Goal: Information Seeking & Learning: Learn about a topic

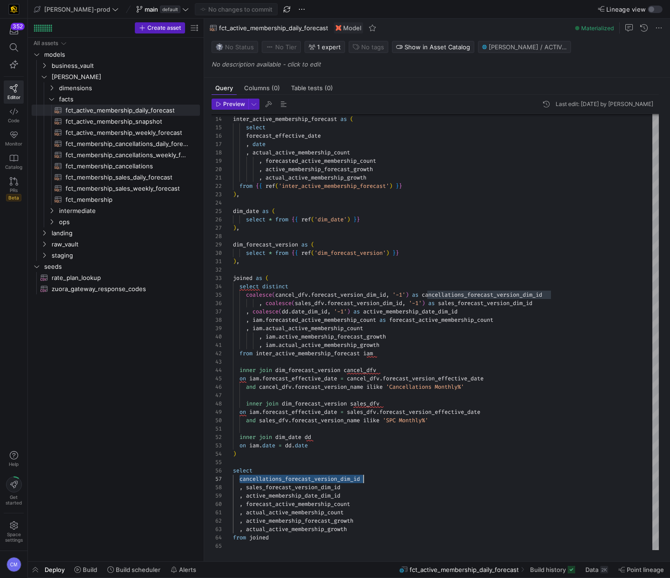
scroll to position [50, 130]
click at [159, 120] on span "fct_active_membership_snapshot​​​​​​​​​​" at bounding box center [128, 121] width 124 height 11
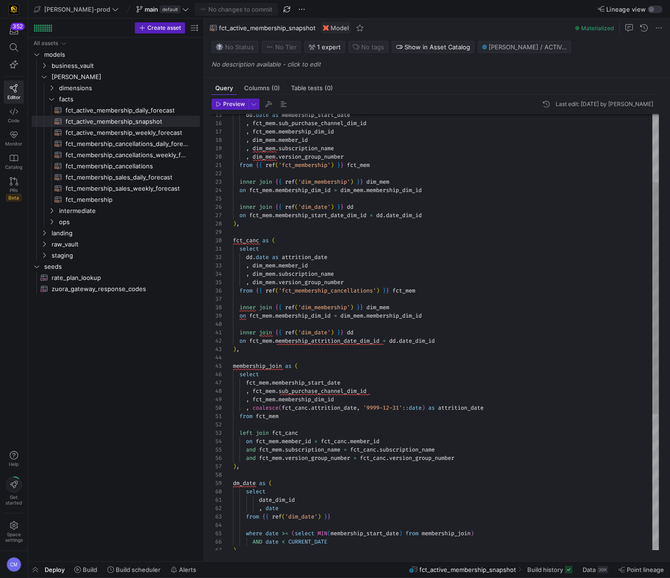
scroll to position [59, 7]
click at [379, 226] on div "dd . date as membership_start_date , fct_mem . sub_purchase_channel_dim_id , fc…" at bounding box center [446, 395] width 426 height 819
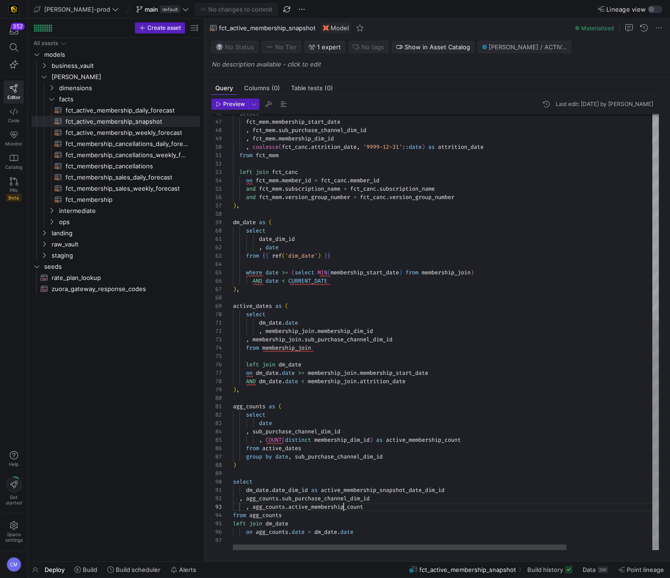
scroll to position [17, 111]
click at [342, 508] on div "select fct_mem . membership_start_date , fct_mem . sub_purchase_channel_dim_id …" at bounding box center [500, 137] width 535 height 825
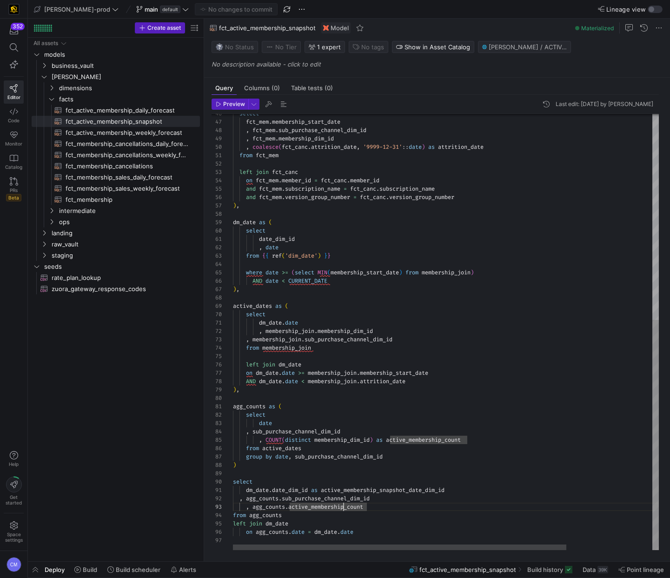
scroll to position [17, 134]
click at [361, 514] on div "select fct_mem . membership_start_date , fct_mem . sub_purchase_channel_dim_id …" at bounding box center [500, 137] width 535 height 825
click at [355, 504] on div "select fct_mem . membership_start_date , fct_mem . sub_purchase_channel_dim_id …" at bounding box center [500, 137] width 535 height 825
click at [331, 508] on div "select fct_mem . membership_start_date , fct_mem . sub_purchase_channel_dim_id …" at bounding box center [500, 137] width 535 height 825
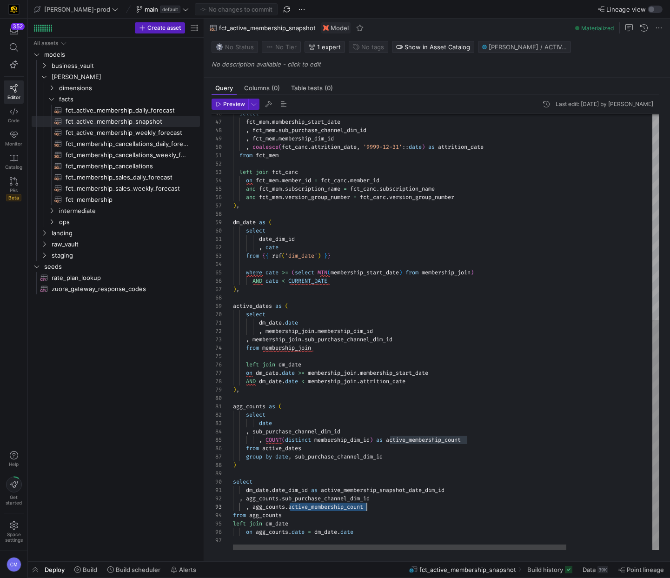
click at [331, 508] on div "select fct_mem . membership_start_date , fct_mem . sub_purchase_channel_dim_id …" at bounding box center [500, 137] width 535 height 825
click at [337, 499] on div "select fct_mem . membership_start_date , fct_mem . sub_purchase_channel_dim_id …" at bounding box center [500, 137] width 535 height 825
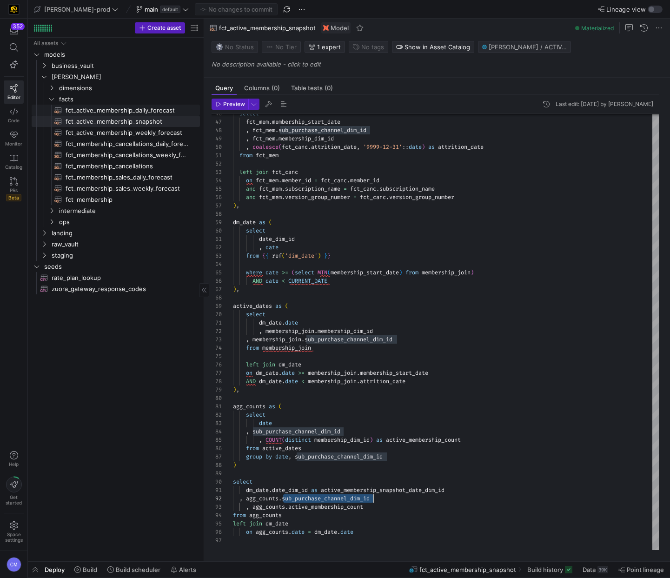
click at [166, 107] on span "fct_active_membership_daily_forecast​​​​​​​​​​" at bounding box center [128, 110] width 124 height 11
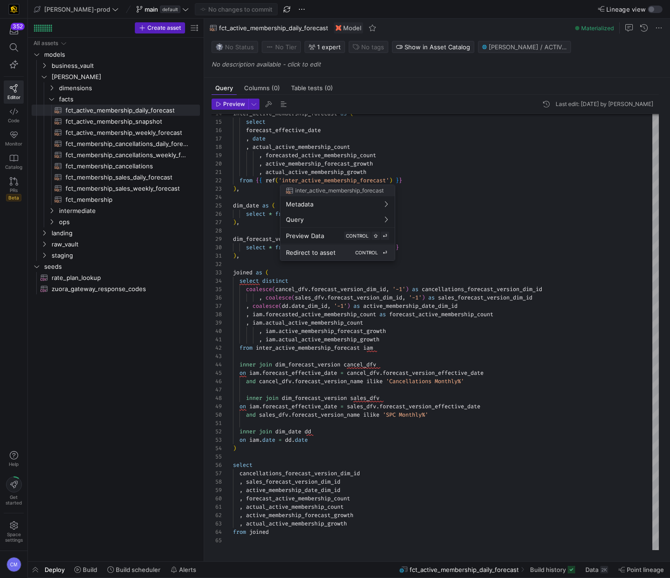
click at [330, 249] on span "Redirect to asset" at bounding box center [311, 252] width 50 height 7
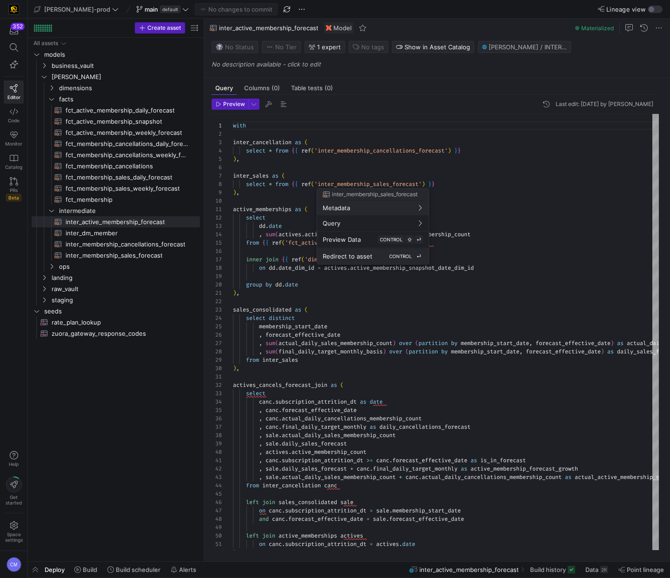
click at [346, 253] on span "Redirect to asset" at bounding box center [348, 256] width 50 height 7
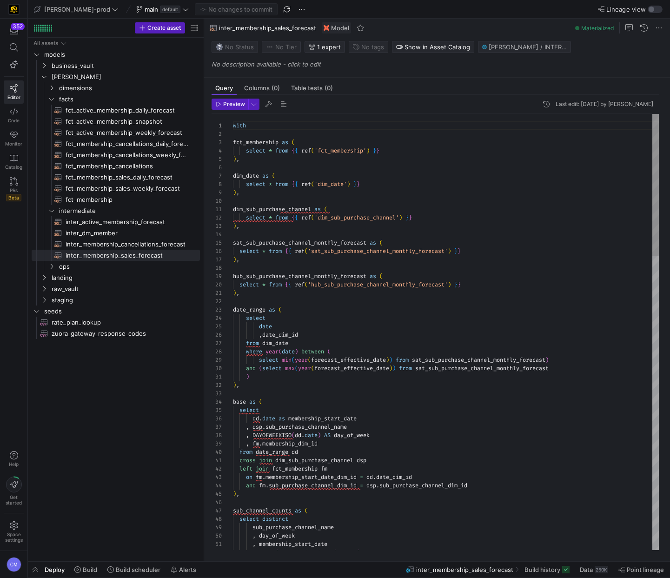
scroll to position [59, 131]
click at [151, 172] on span "fct_membership_sales_daily_forecast​​​​​​​​​​" at bounding box center [128, 177] width 124 height 11
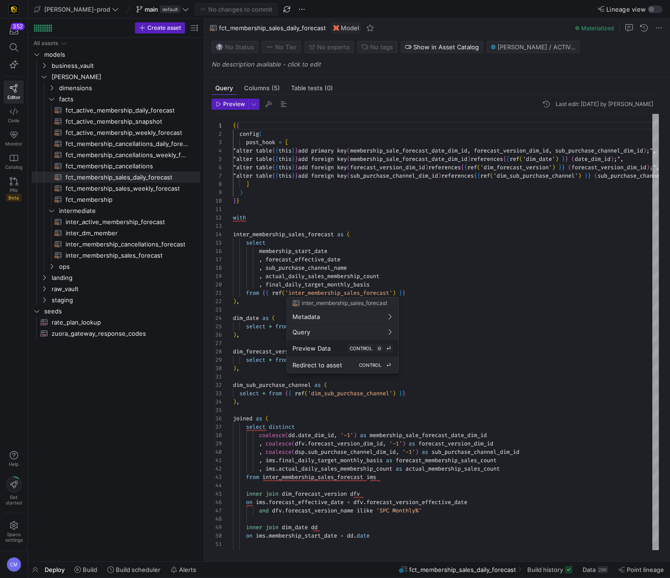
scroll to position [84, 0]
click at [475, 339] on div at bounding box center [335, 289] width 670 height 578
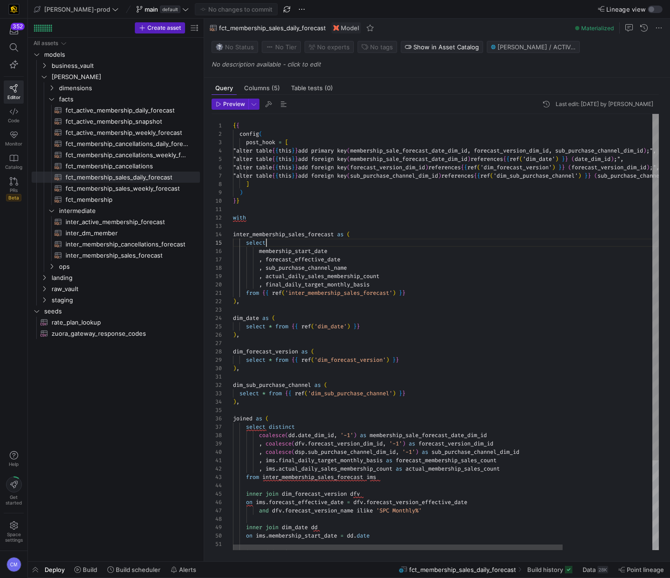
click at [373, 243] on div "{ { config ( post_hook = [ "alter table { { this } } add primary key ( membersh…" at bounding box center [504, 388] width 542 height 549
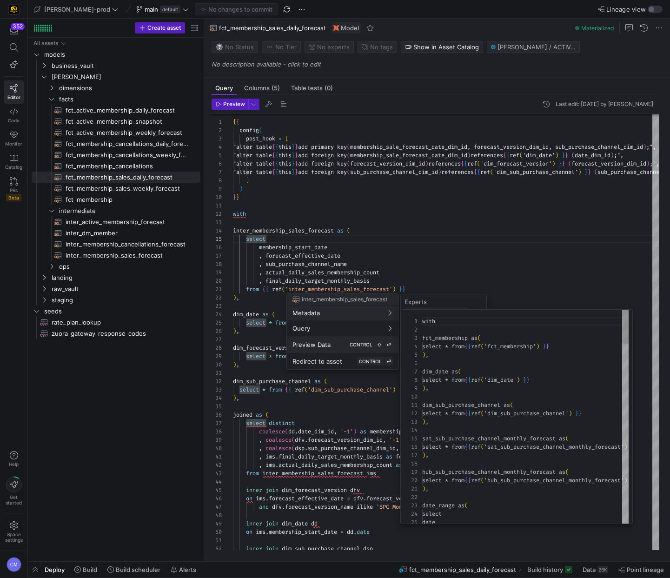
scroll to position [0, 0]
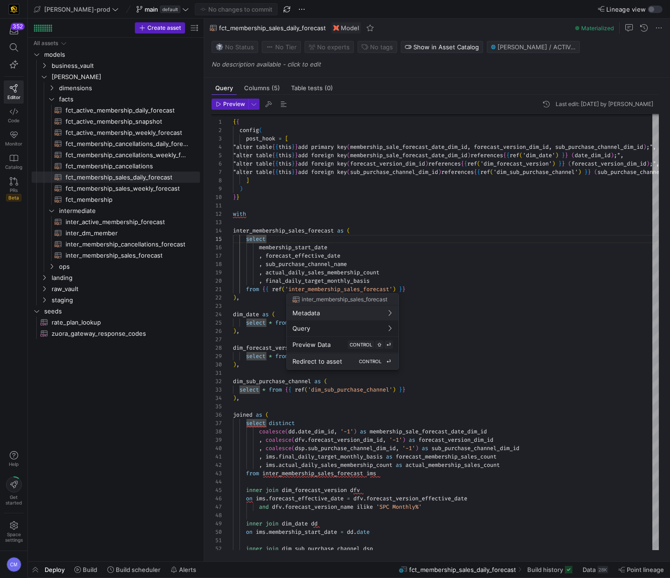
click at [341, 357] on div "Redirect to asset CONTROL ⏎" at bounding box center [343, 361] width 100 height 8
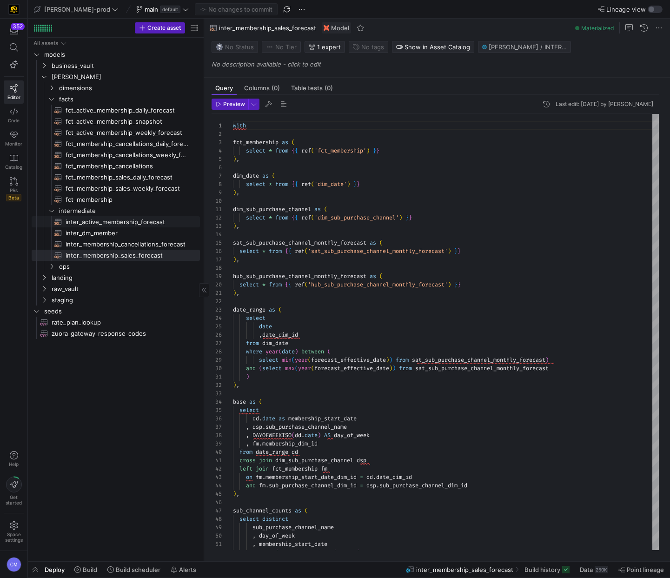
click at [149, 218] on span "inter_active_membership_forecast​​​​​​​​​​" at bounding box center [128, 222] width 124 height 11
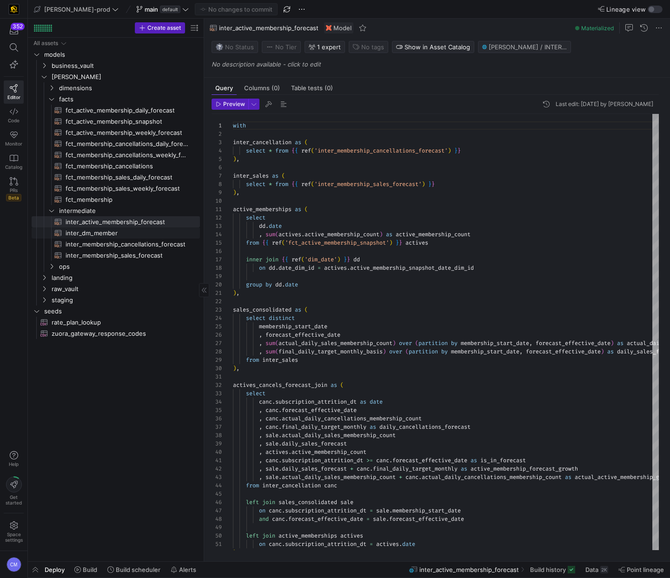
click at [134, 236] on span "inter_dm_member​​​​​​​​​​" at bounding box center [128, 233] width 124 height 11
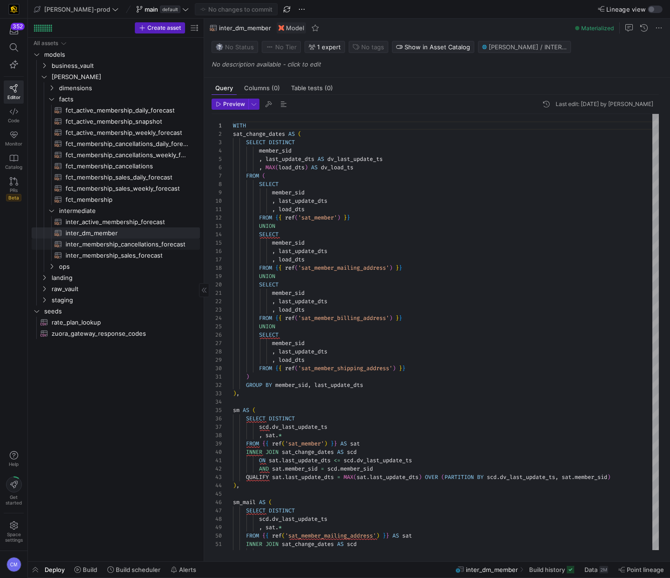
click at [133, 242] on span "inter_membership_cancellations_forecast​​​​​​​​​​" at bounding box center [128, 244] width 124 height 11
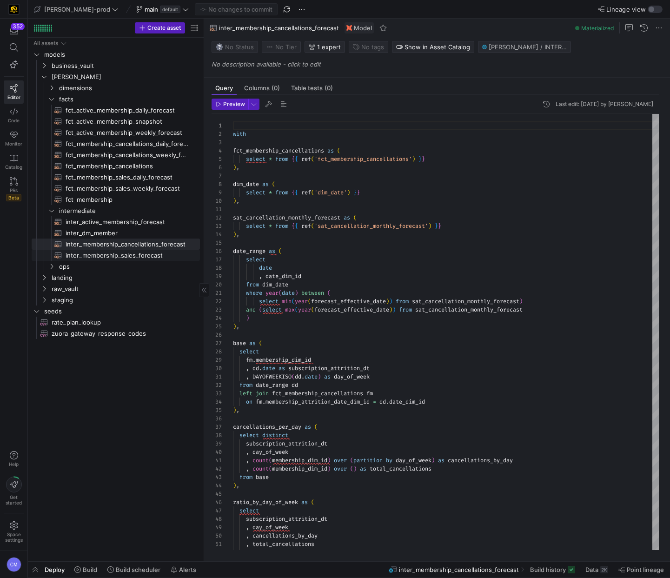
click at [129, 255] on span "inter_membership_sales_forecast​​​​​​​​​​" at bounding box center [128, 255] width 124 height 11
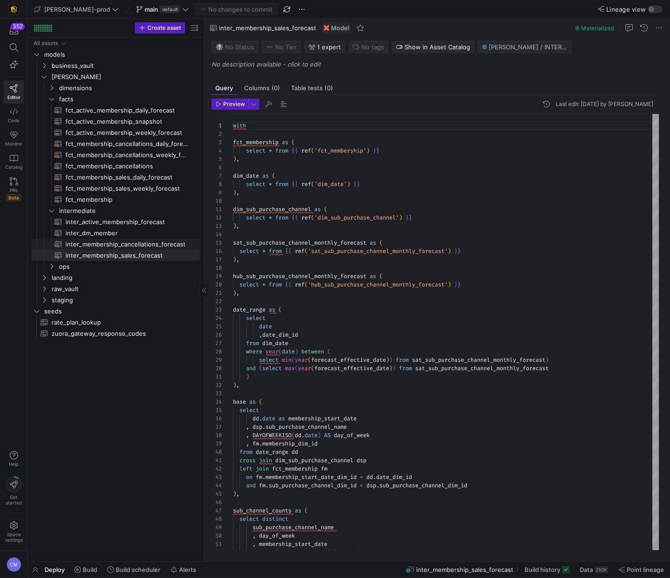
click at [131, 246] on span "inter_membership_cancellations_forecast​​​​​​​​​​" at bounding box center [128, 244] width 124 height 11
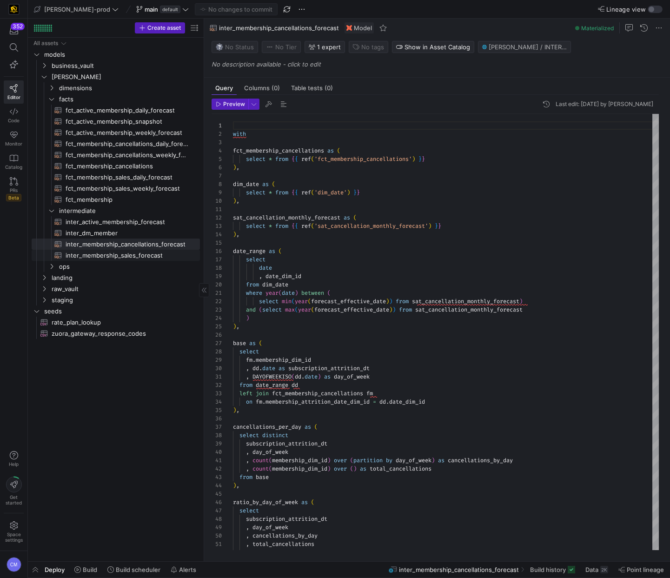
click at [146, 255] on span "inter_membership_sales_forecast​​​​​​​​​​" at bounding box center [128, 255] width 124 height 11
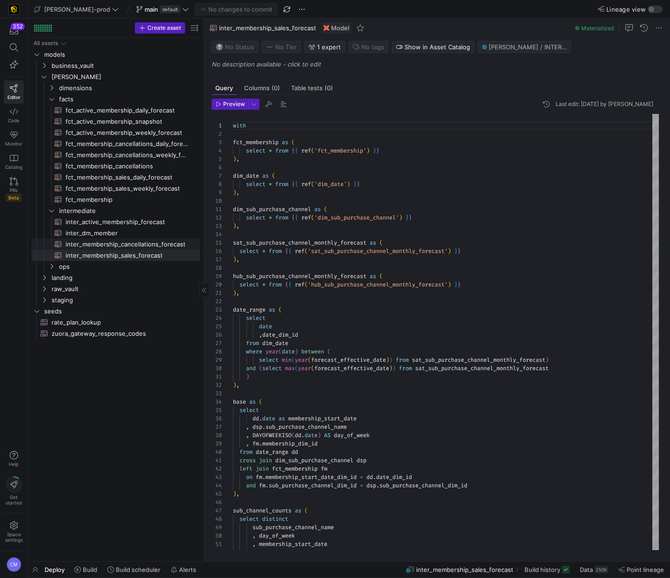
click at [148, 248] on span "inter_membership_cancellations_forecast​​​​​​​​​​" at bounding box center [128, 244] width 124 height 11
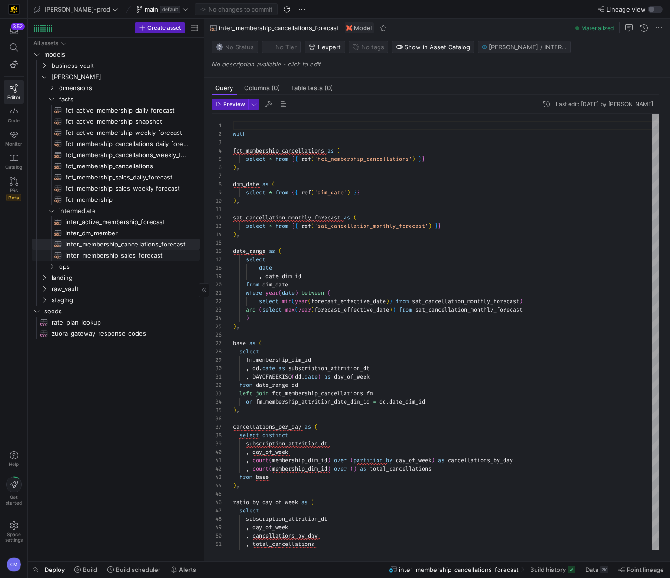
click at [160, 258] on span "inter_membership_sales_forecast​​​​​​​​​​" at bounding box center [128, 255] width 124 height 11
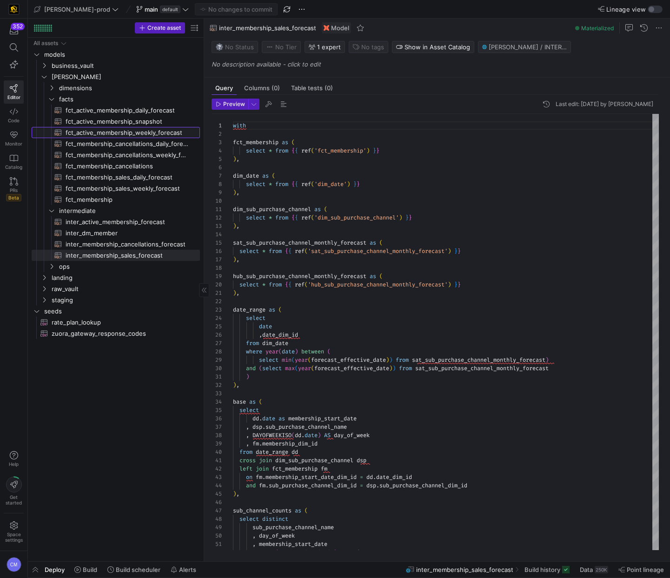
click at [144, 132] on span "fct_active_membership_weekly_forecast​​​​​​​​​​" at bounding box center [128, 132] width 124 height 11
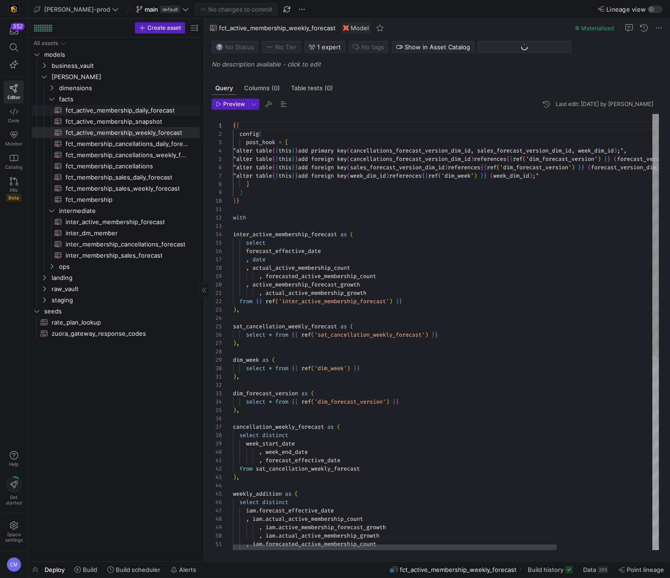
click at [137, 105] on span "fct_active_membership_daily_forecast​​​​​​​​​​" at bounding box center [128, 110] width 124 height 11
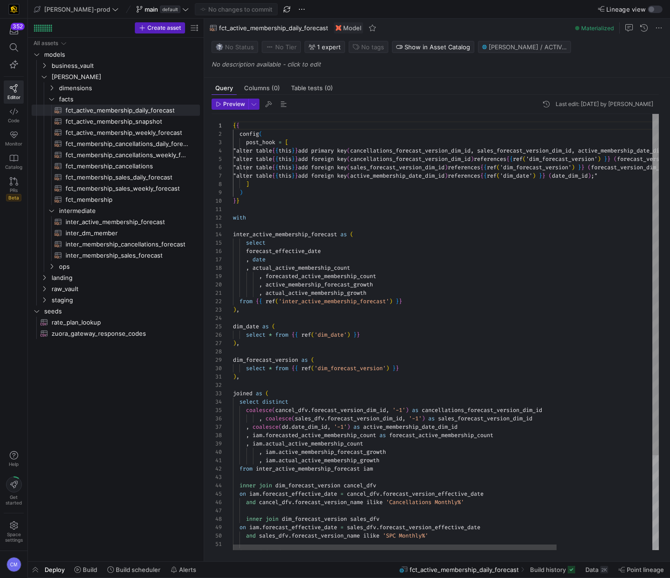
click at [468, 358] on div "{ { config ( post_hook = [ "alter table { { this } } add primary key ( cancella…" at bounding box center [509, 392] width 552 height 557
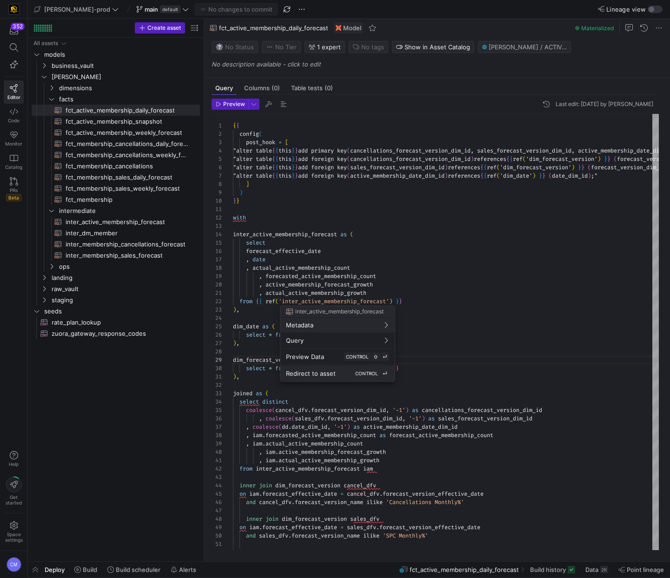
click at [324, 368] on button "Redirect to asset CONTROL ⏎" at bounding box center [337, 374] width 114 height 16
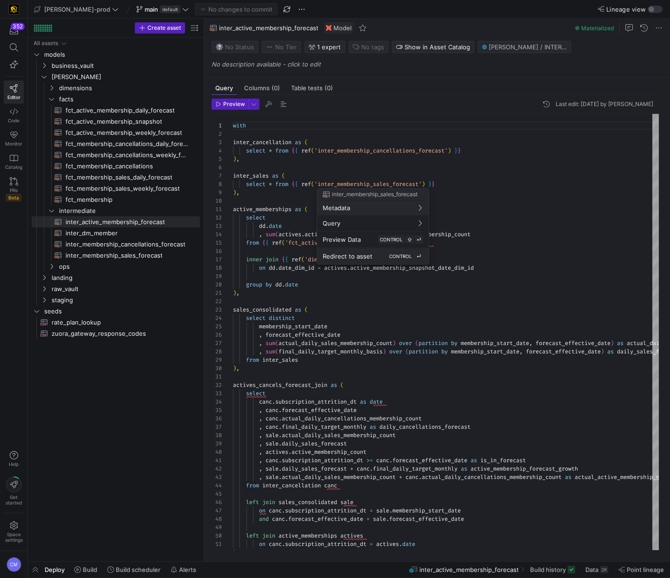
click at [360, 258] on span "Redirect to asset" at bounding box center [348, 256] width 50 height 7
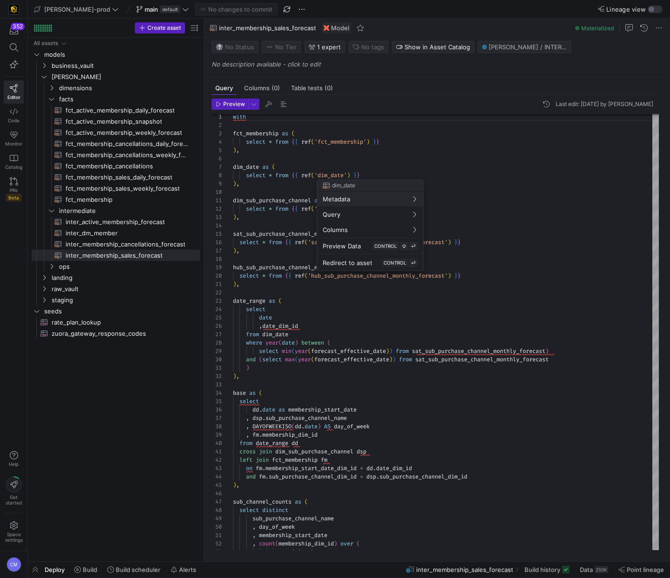
click at [74, 90] on div at bounding box center [335, 289] width 670 height 578
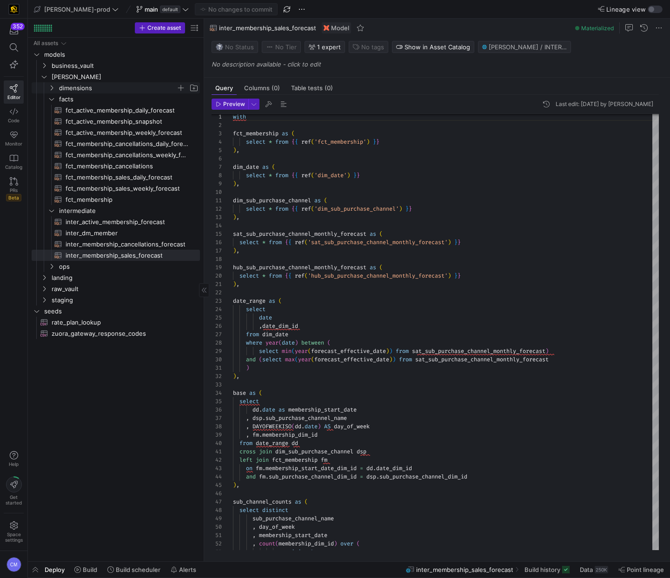
click at [73, 86] on span "dimensions" at bounding box center [117, 88] width 117 height 11
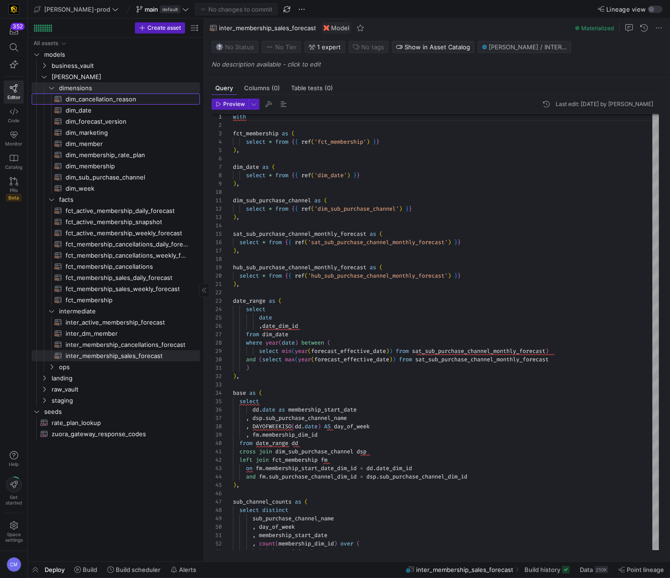
click at [117, 101] on span "dim_cancellation_reason​​​​​​​​​​" at bounding box center [128, 99] width 124 height 11
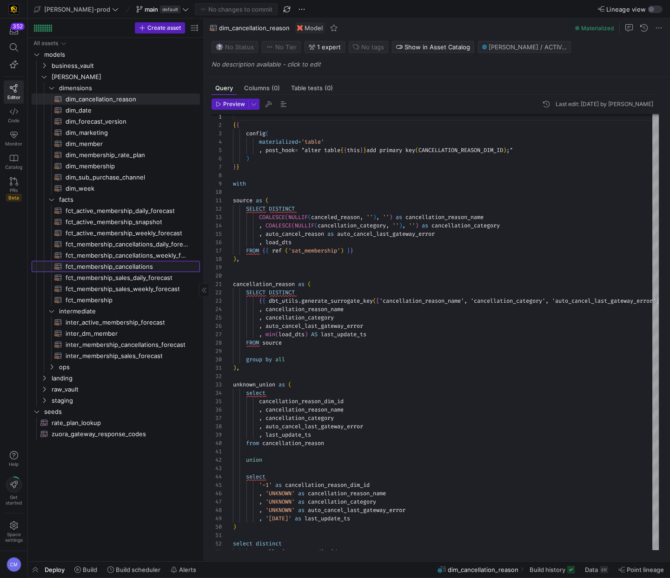
click at [156, 271] on span "fct_membership_cancellations​​​​​​​​​​" at bounding box center [128, 266] width 124 height 11
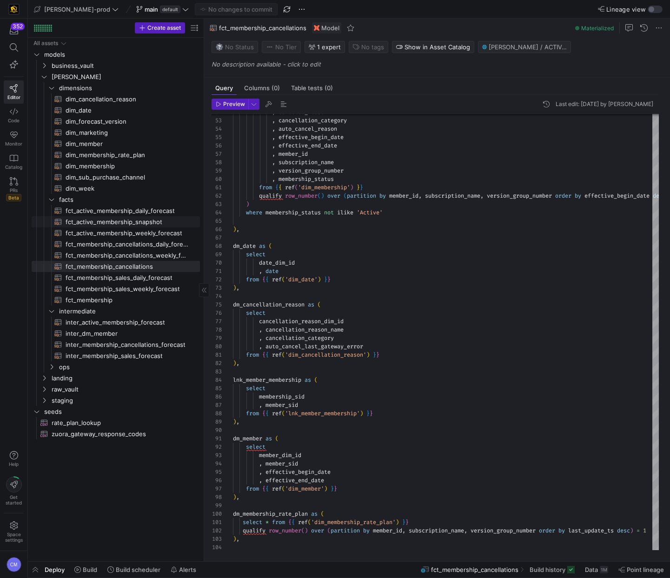
click at [154, 221] on span "fct_active_membership_snapshot​​​​​​​​​​" at bounding box center [128, 222] width 124 height 11
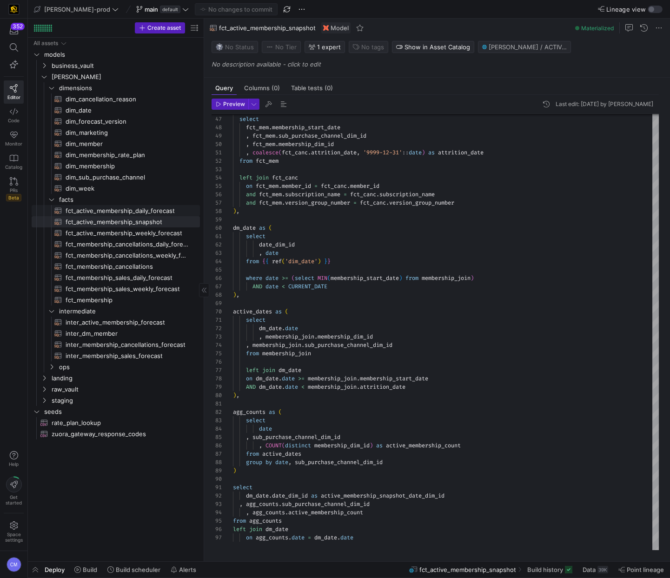
click at [158, 210] on span "fct_active_membership_daily_forecast​​​​​​​​​​" at bounding box center [128, 211] width 124 height 11
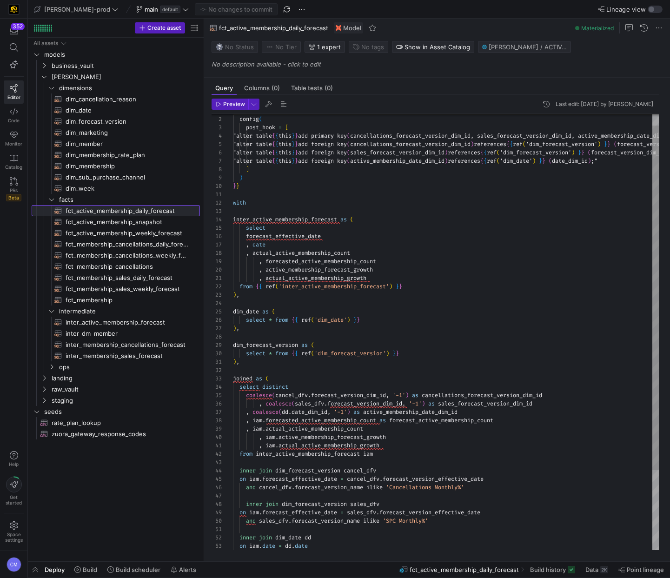
scroll to position [50, 0]
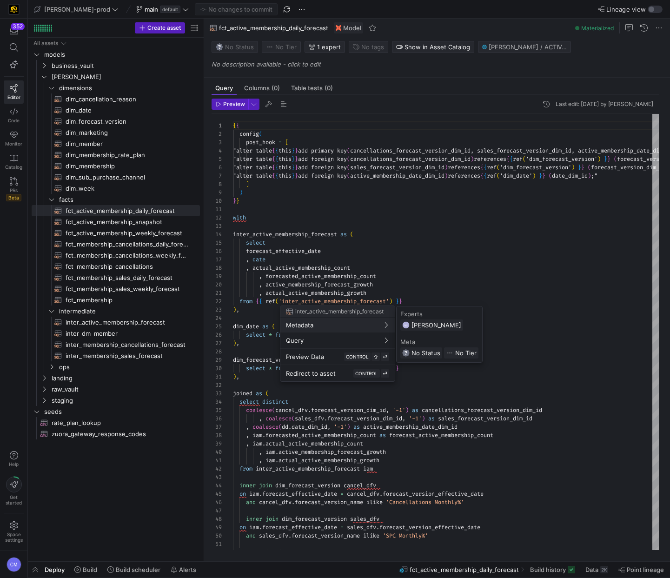
click at [388, 260] on div at bounding box center [335, 289] width 670 height 578
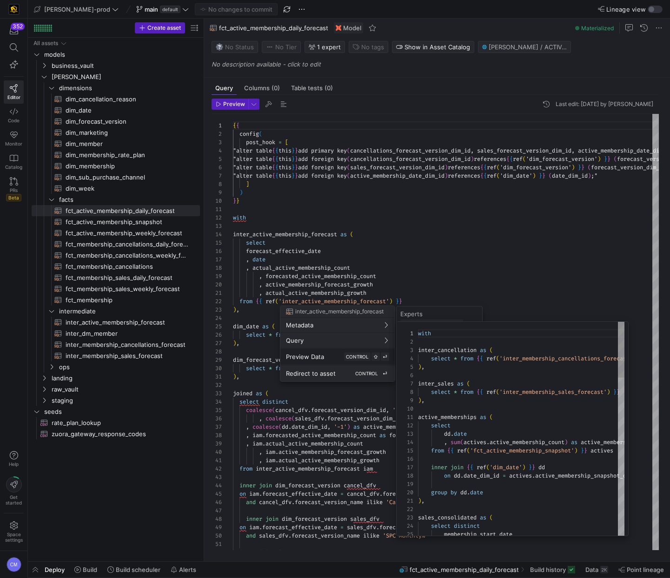
scroll to position [84, 0]
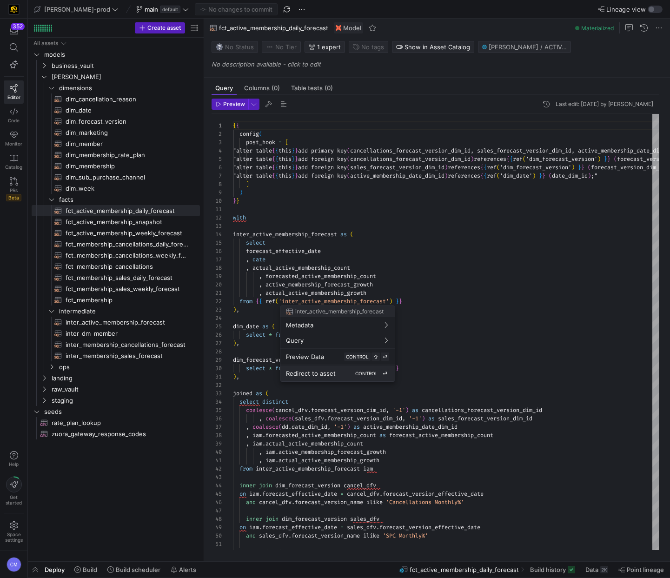
click at [338, 377] on div "Redirect to asset CONTROL ⏎" at bounding box center [337, 373] width 103 height 8
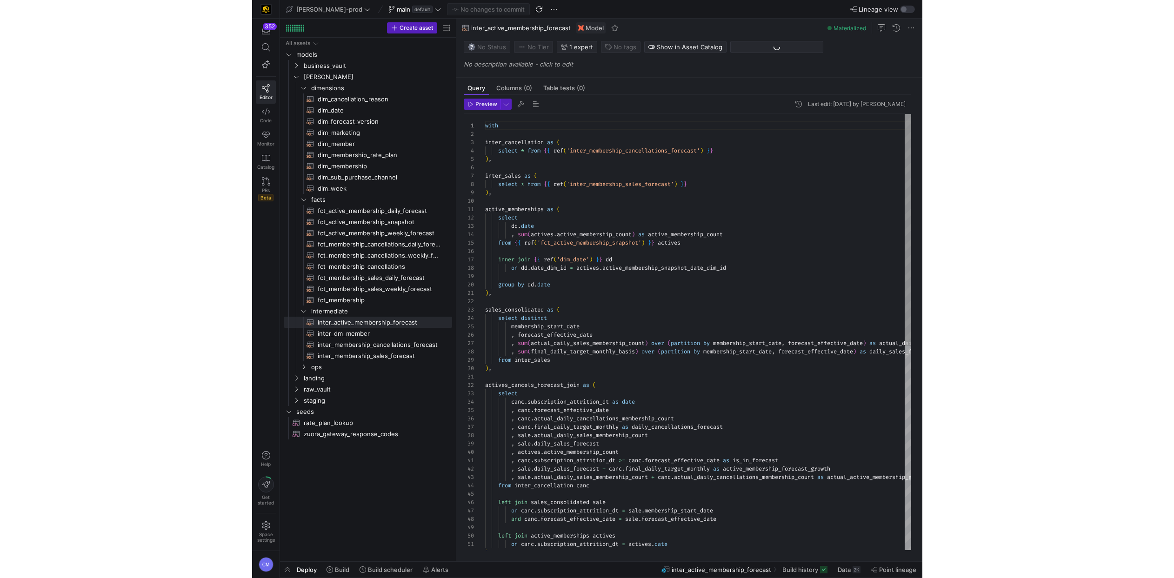
scroll to position [84, 0]
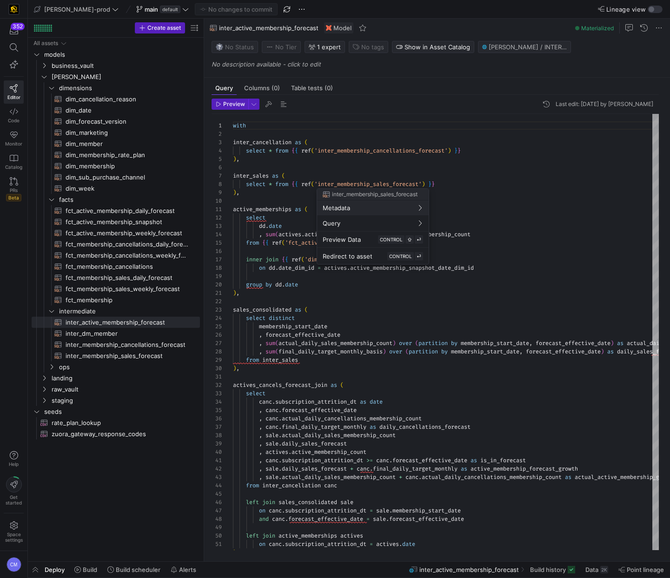
click at [491, 187] on div at bounding box center [335, 289] width 670 height 578
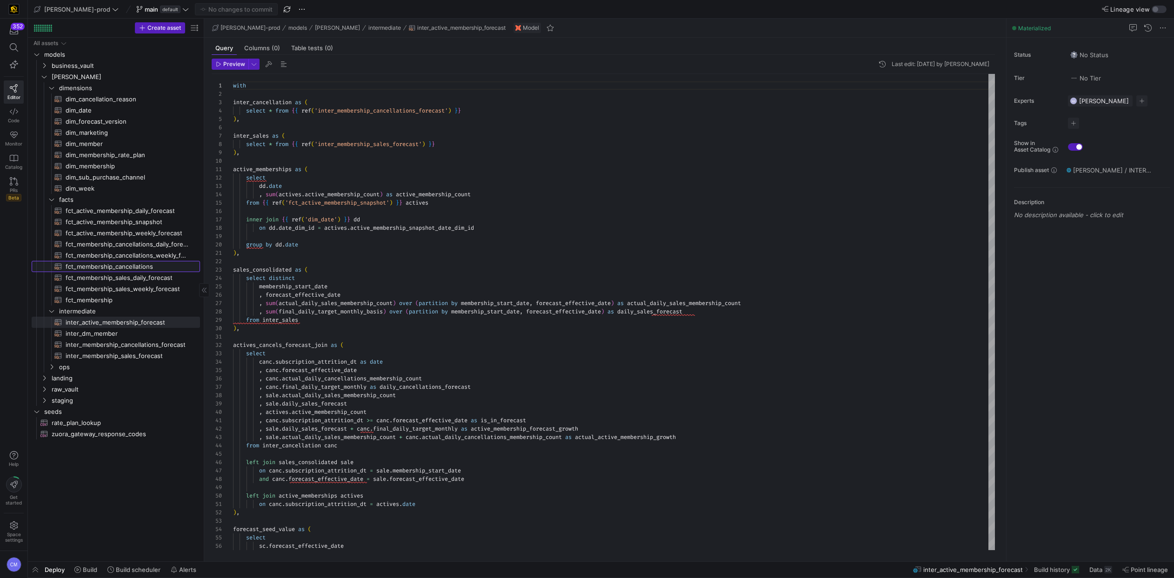
click at [132, 267] on span "fct_membership_cancellations​​​​​​​​​​" at bounding box center [128, 266] width 124 height 11
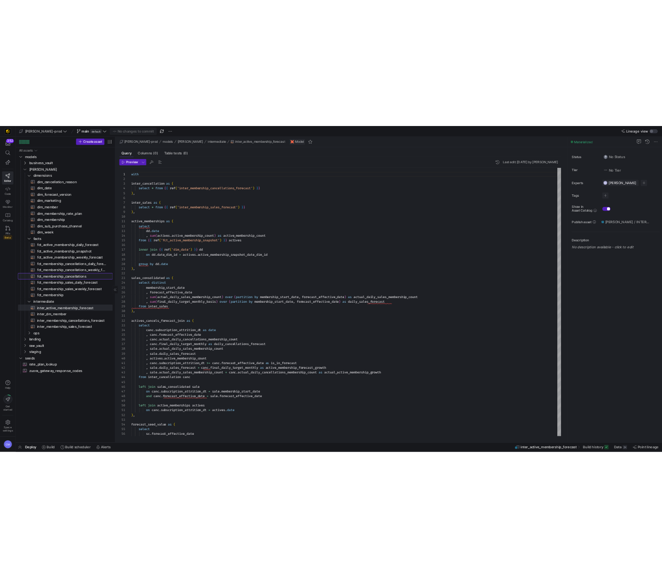
scroll to position [42, 0]
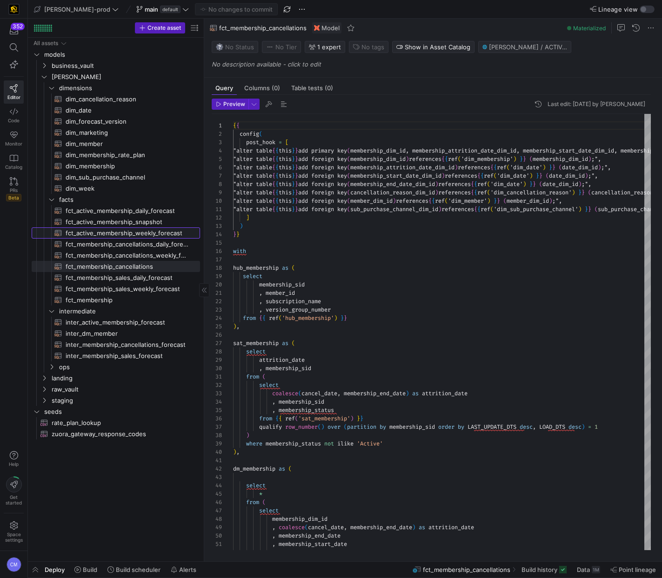
click at [148, 234] on span "fct_active_membership_weekly_forecast​​​​​​​​​​" at bounding box center [128, 233] width 124 height 11
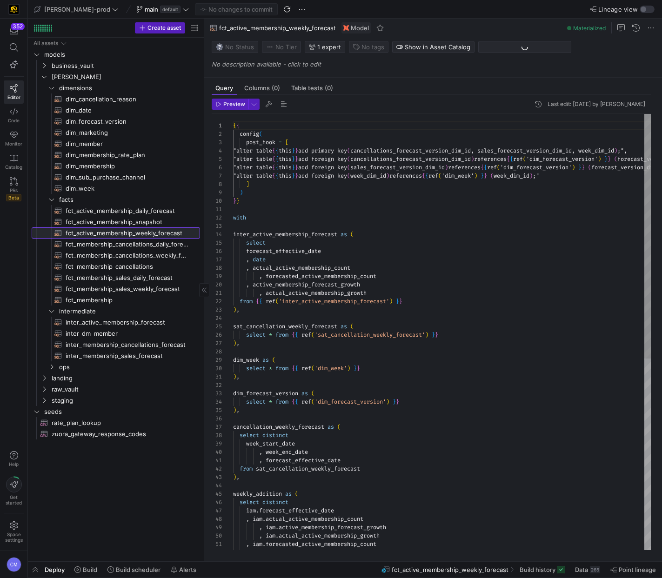
scroll to position [50, 0]
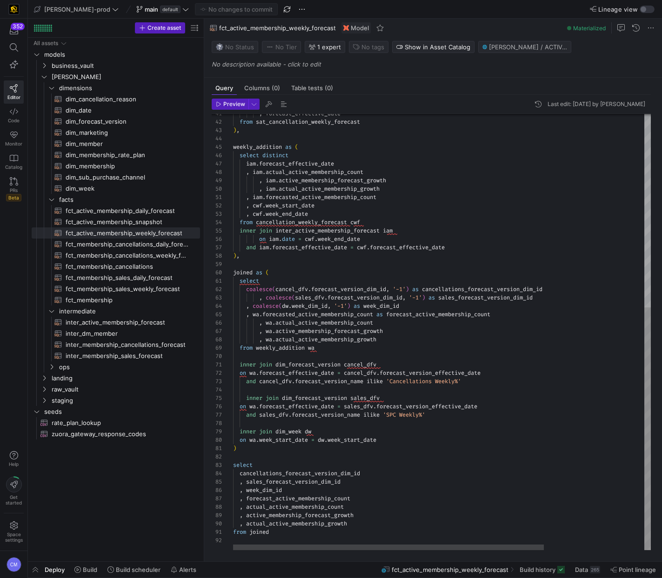
click at [346, 473] on div ", forecast_effective_date from sat_cancellation_weekly_forecast ) , weekly_addi…" at bounding box center [509, 158] width 552 height 783
click at [292, 507] on div ", forecast_effective_date from sat_cancellation_weekly_forecast ) , weekly_addi…" at bounding box center [509, 158] width 552 height 783
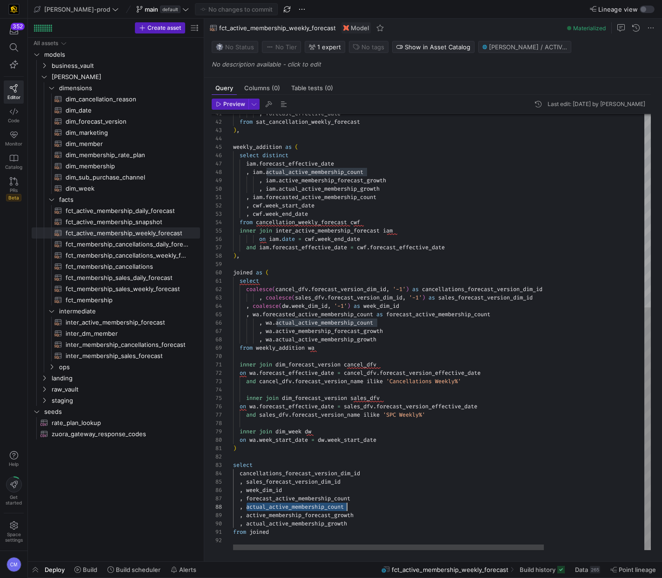
click at [292, 507] on div ", forecast_effective_date from sat_cancellation_weekly_forecast ) , weekly_addi…" at bounding box center [509, 158] width 552 height 783
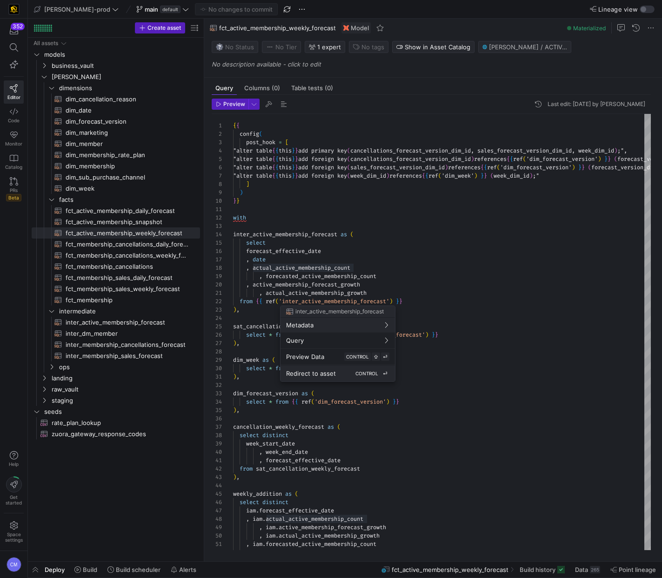
click at [335, 372] on div "Redirect to asset CONTROL ⏎" at bounding box center [337, 373] width 103 height 8
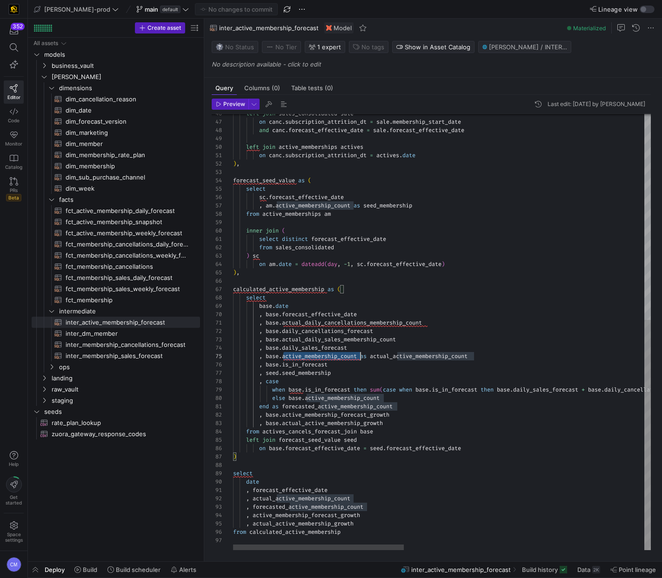
scroll to position [33, 127]
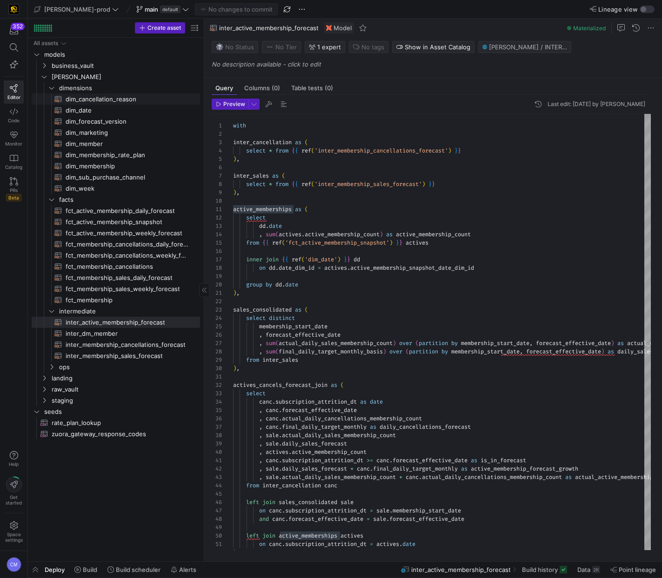
click at [112, 102] on span "dim_cancellation_reason​​​​​​​​​​" at bounding box center [128, 99] width 124 height 11
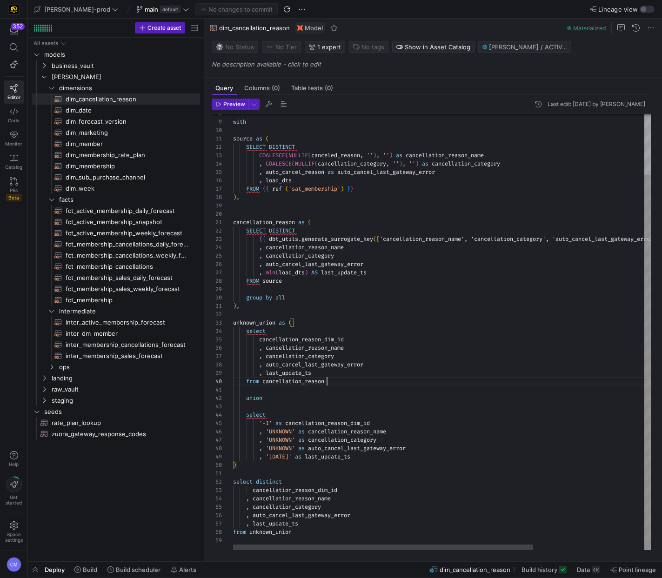
scroll to position [75, 94]
click at [454, 385] on div "with source as ( SELECT DISTINCT COALESCE ( NULLIF ( canceled_reason , '' ) , '…" at bounding box center [519, 296] width 572 height 507
click at [332, 502] on div "with source as ( SELECT DISTINCT COALESCE ( NULLIF ( canceled_reason , '' ) , '…" at bounding box center [519, 296] width 572 height 507
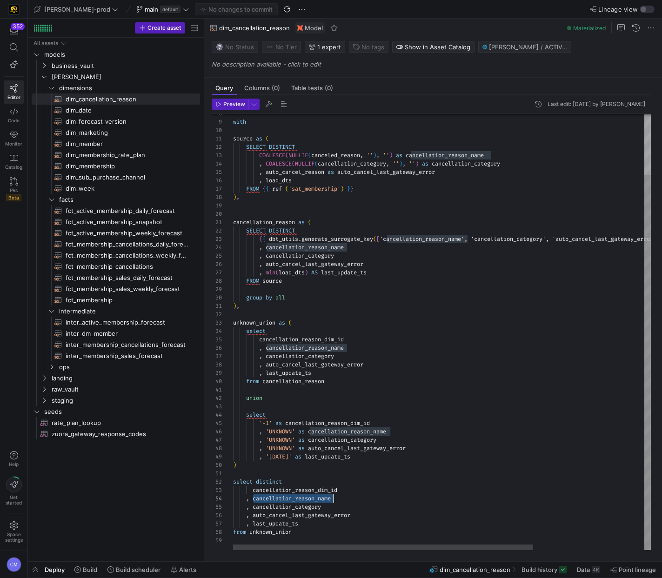
click at [332, 502] on div "with source as ( SELECT DISTINCT COALESCE ( NULLIF ( canceled_reason , '' ) , '…" at bounding box center [519, 296] width 572 height 507
click at [368, 498] on div "with source as ( SELECT DISTINCT COALESCE ( NULLIF ( canceled_reason , '' ) , '…" at bounding box center [519, 296] width 572 height 507
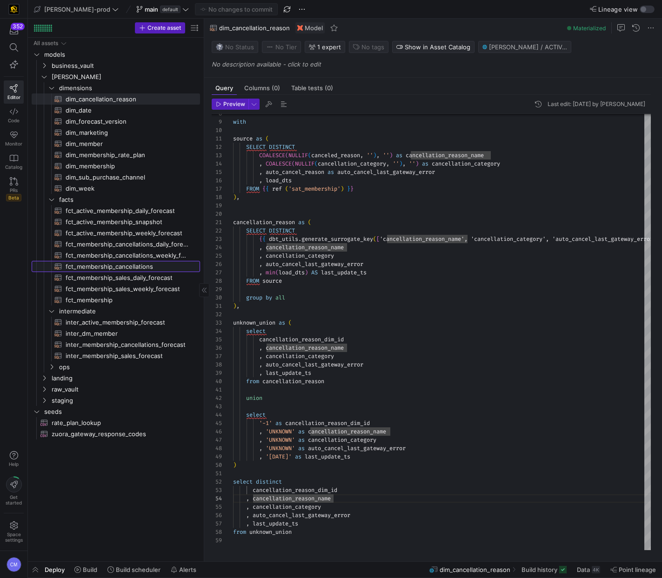
click at [147, 261] on span "fct_membership_cancellations​​​​​​​​​​" at bounding box center [128, 266] width 124 height 11
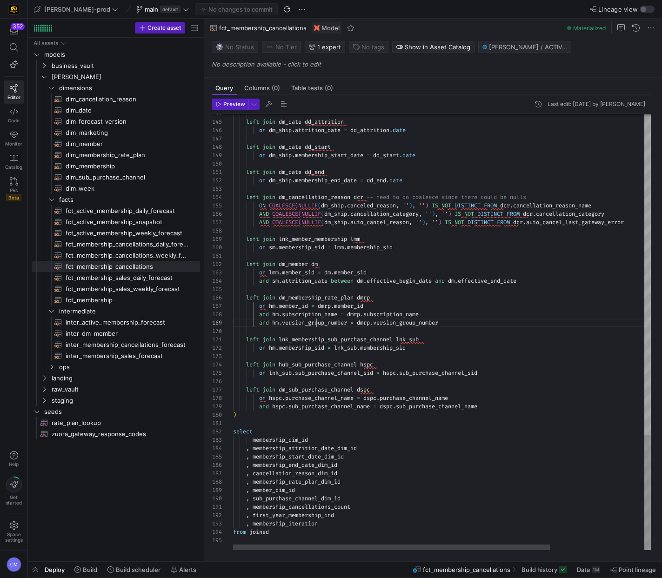
scroll to position [67, 84]
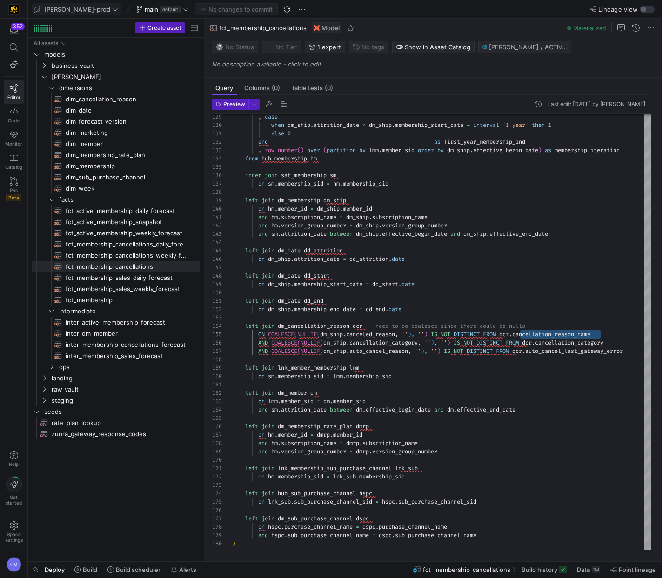
click at [73, 10] on span "[PERSON_NAME]-prod" at bounding box center [77, 9] width 66 height 7
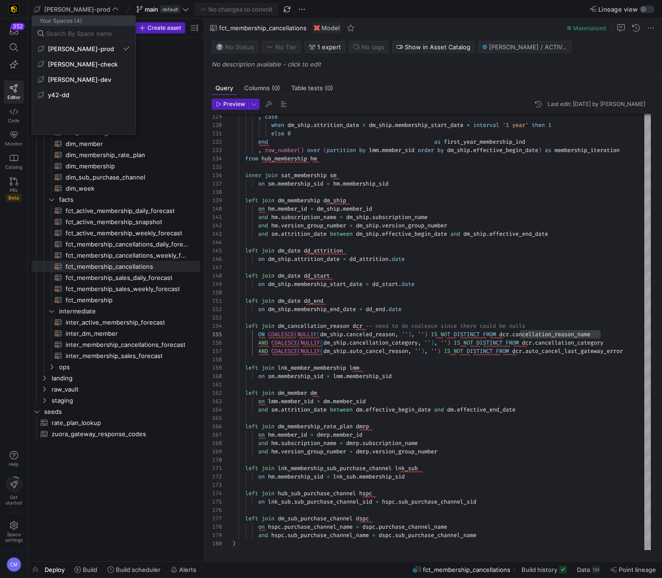
click at [116, 7] on div at bounding box center [331, 289] width 662 height 578
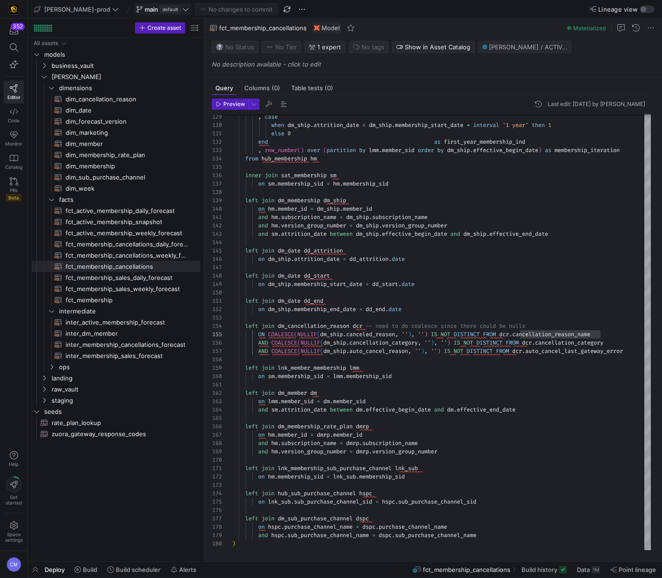
click at [145, 12] on span "main" at bounding box center [151, 9] width 13 height 7
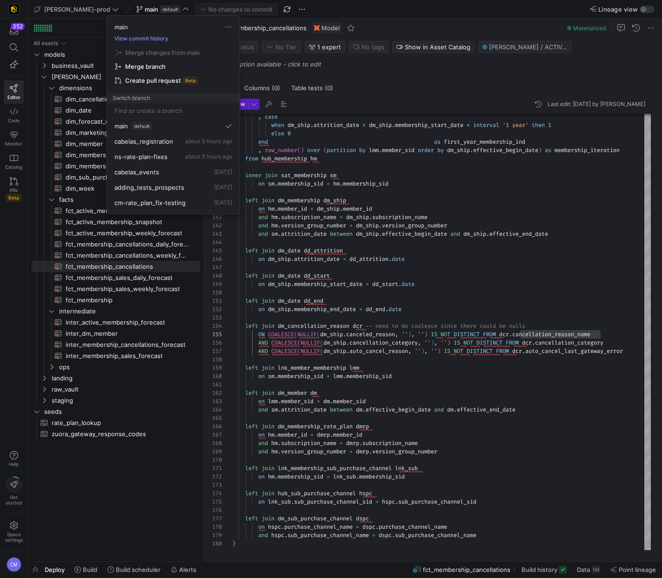
click at [153, 41] on button "View commit history" at bounding box center [141, 38] width 69 height 7
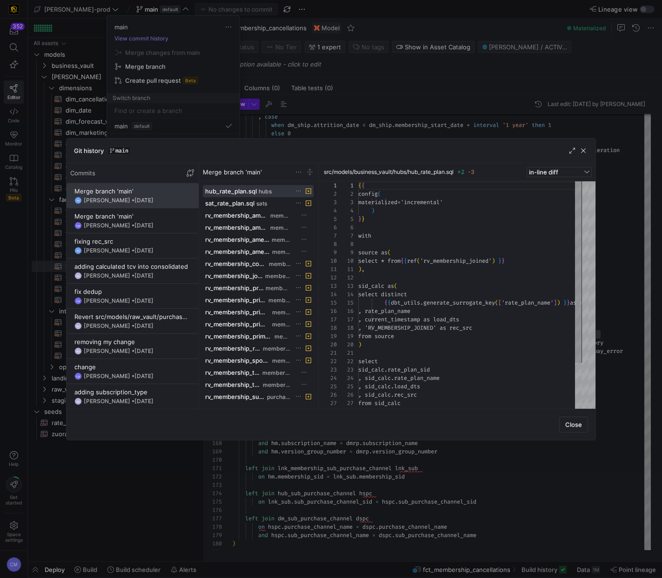
scroll to position [84, 0]
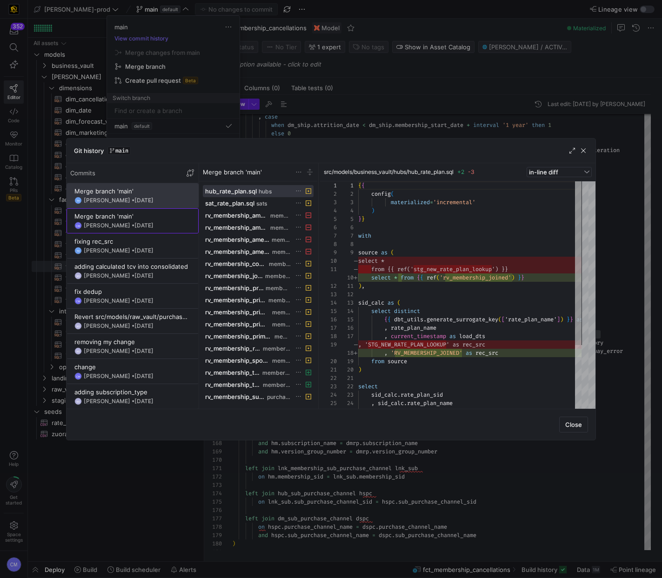
click at [135, 211] on span at bounding box center [132, 221] width 131 height 24
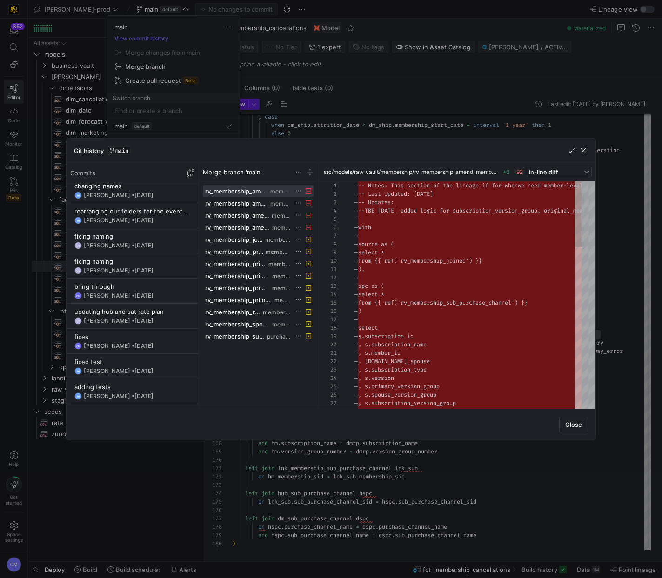
scroll to position [389, 0]
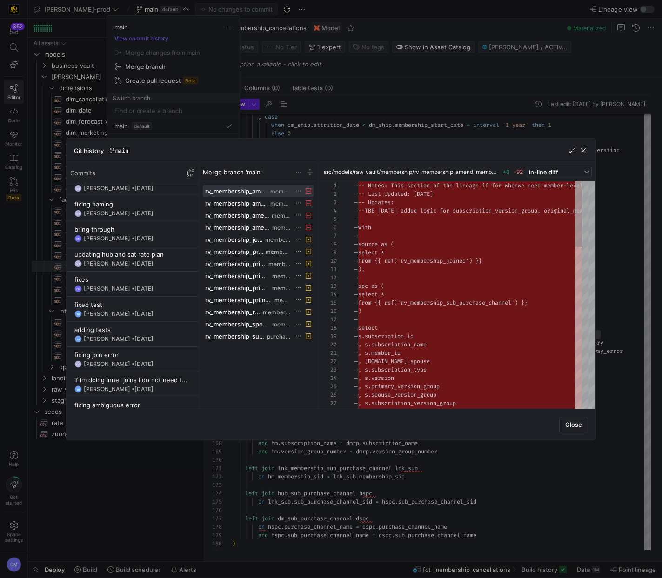
click at [340, 134] on div at bounding box center [331, 289] width 662 height 578
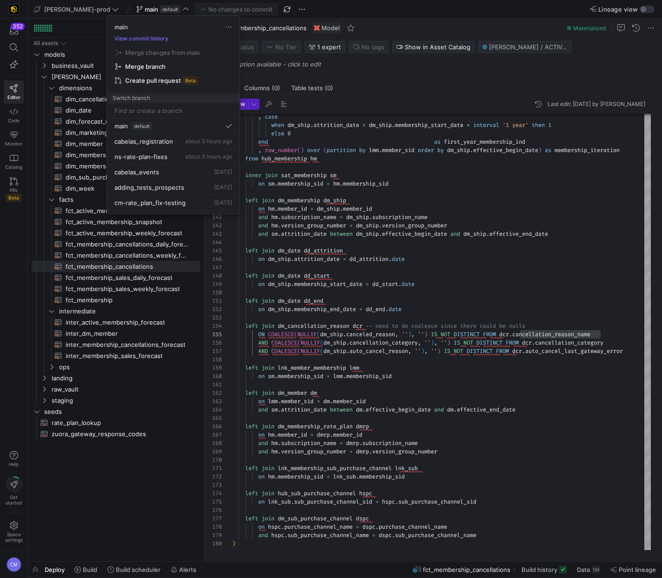
click at [338, 132] on div at bounding box center [331, 289] width 662 height 578
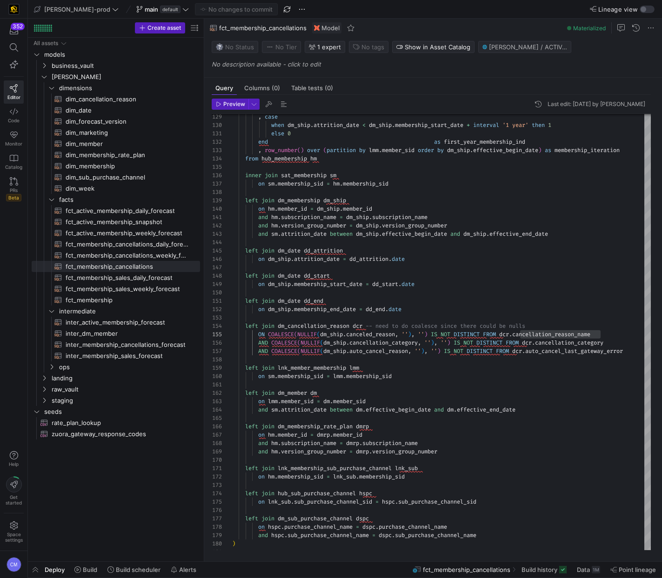
click at [613, 104] on div "Last edit: [DATE] by [PERSON_NAME]" at bounding box center [596, 104] width 98 height 7
click at [532, 104] on span "button" at bounding box center [537, 104] width 11 height 11
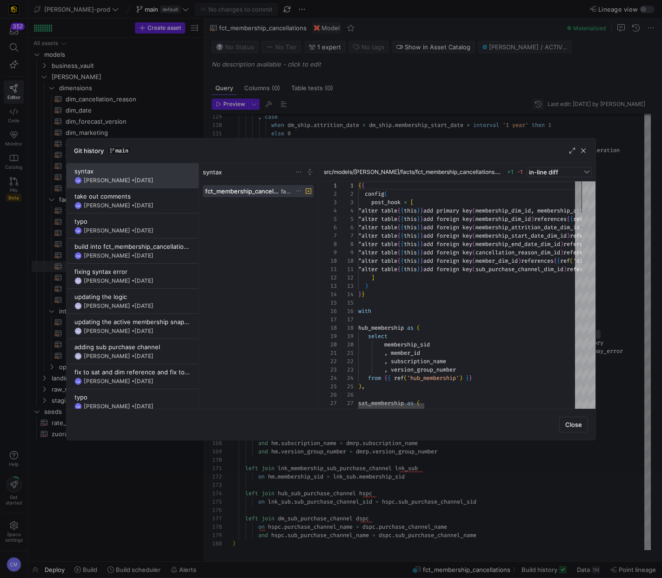
scroll to position [42, 0]
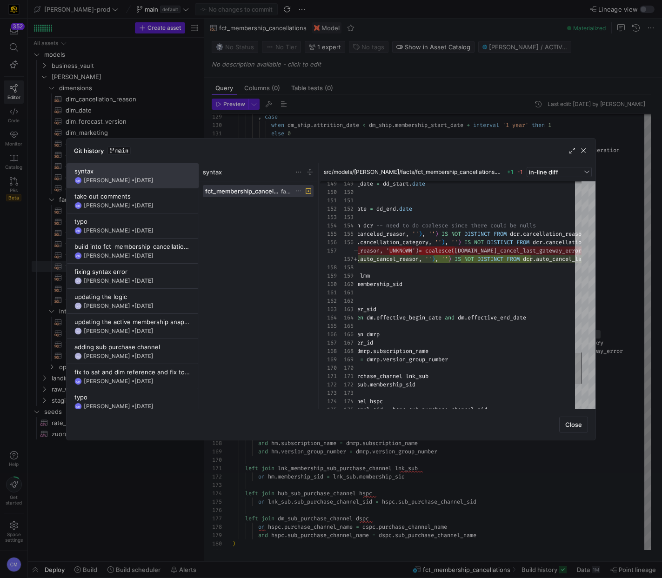
click at [385, 122] on div at bounding box center [331, 289] width 662 height 578
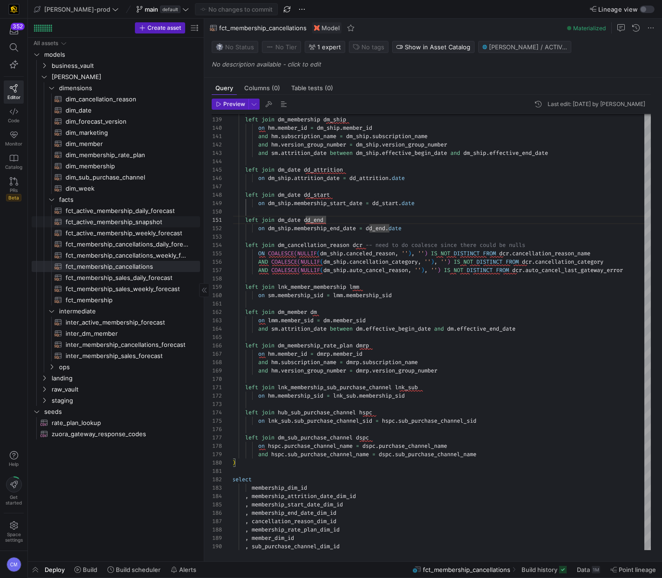
click at [138, 224] on span "fct_active_membership_snapshot​​​​​​​​​​" at bounding box center [128, 222] width 124 height 11
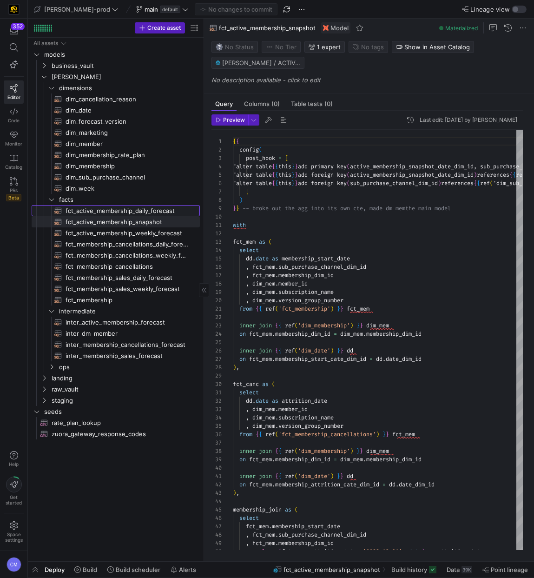
click at [132, 211] on span "fct_active_membership_daily_forecast​​​​​​​​​​" at bounding box center [128, 211] width 124 height 11
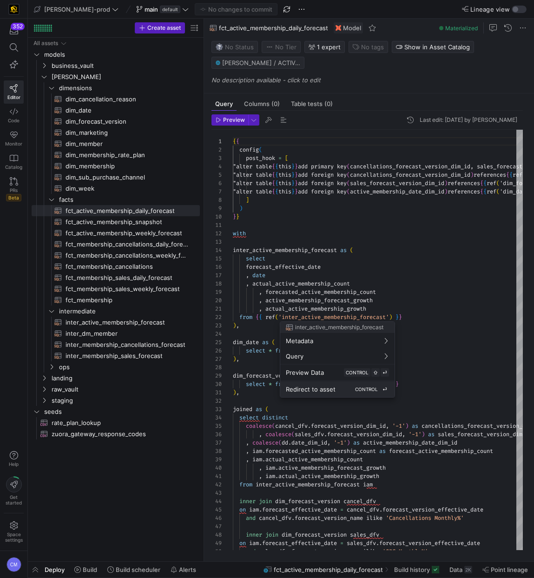
click at [331, 388] on span "Redirect to asset" at bounding box center [311, 389] width 50 height 7
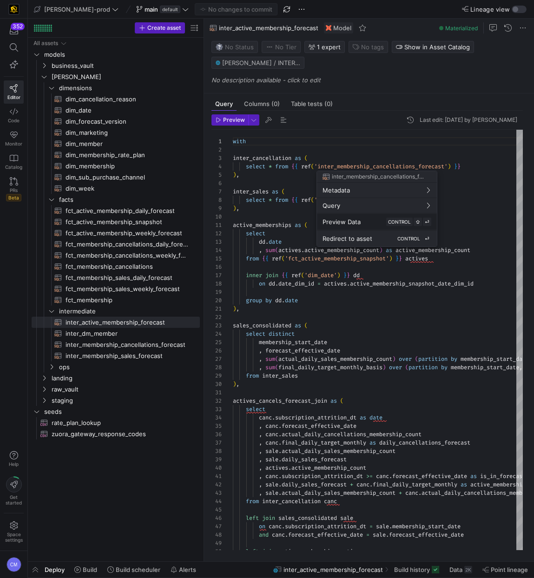
scroll to position [84, 0]
click at [373, 236] on div "Redirect to asset CONTROL ⏎" at bounding box center [377, 238] width 109 height 8
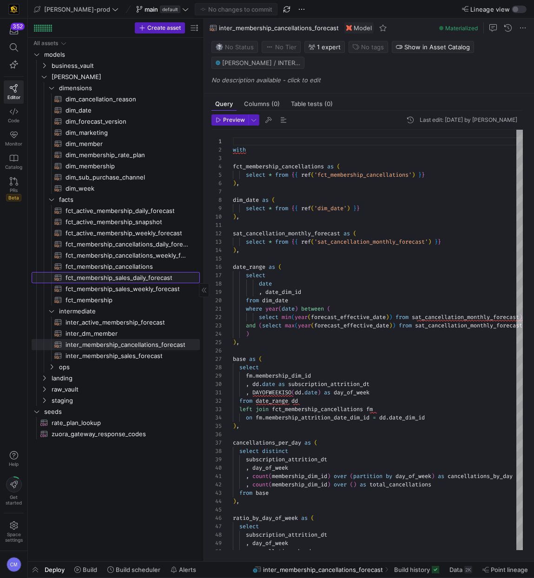
click at [155, 276] on span "fct_membership_sales_daily_forecast​​​​​​​​​​" at bounding box center [128, 278] width 124 height 11
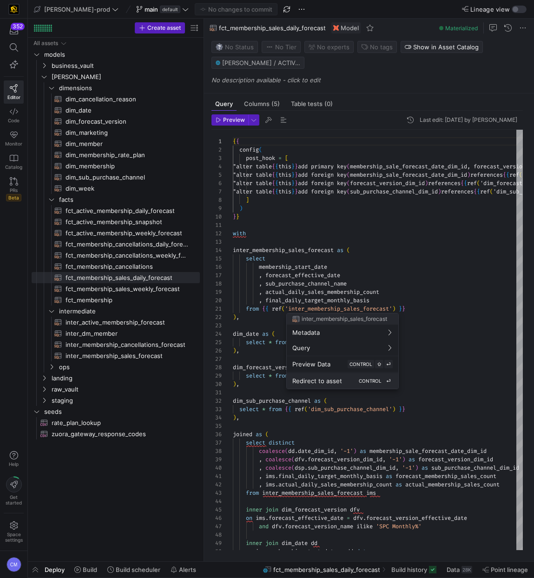
click at [337, 378] on span "Redirect to asset" at bounding box center [318, 380] width 50 height 7
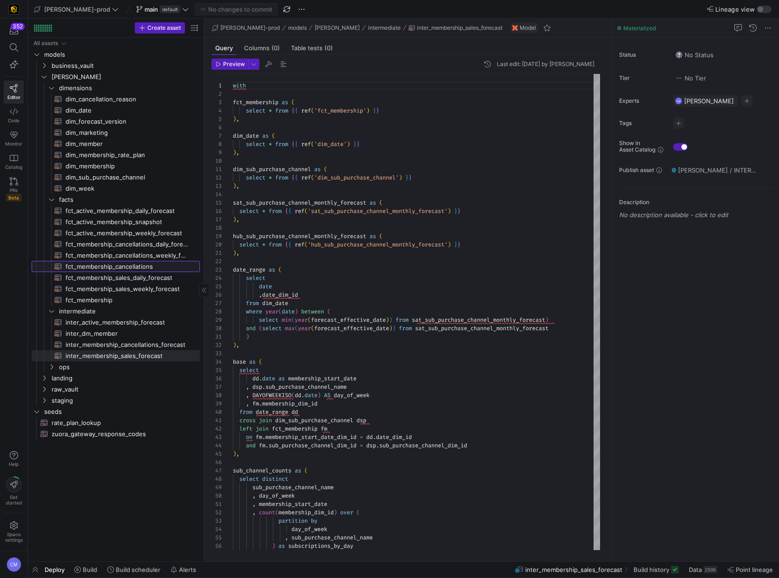
click at [120, 267] on span "fct_membership_cancellations​​​​​​​​​​" at bounding box center [128, 266] width 124 height 11
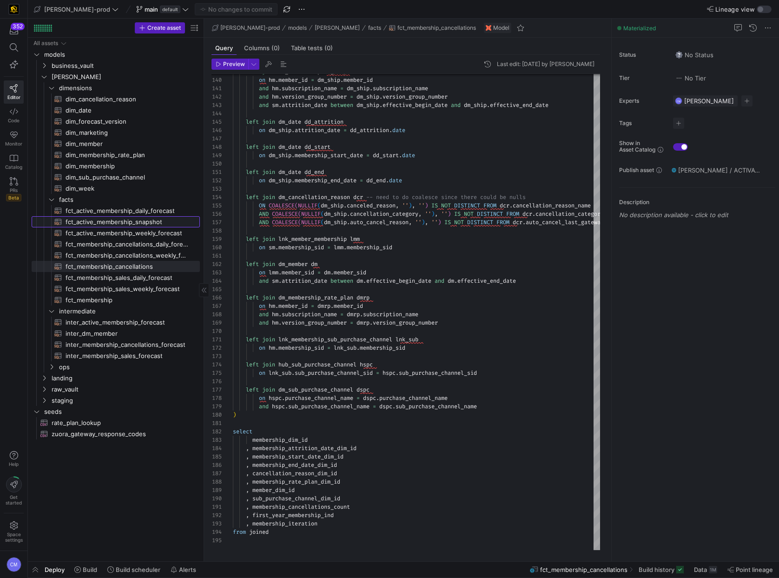
click at [109, 224] on span "fct_active_membership_snapshot​​​​​​​​​​" at bounding box center [128, 222] width 124 height 11
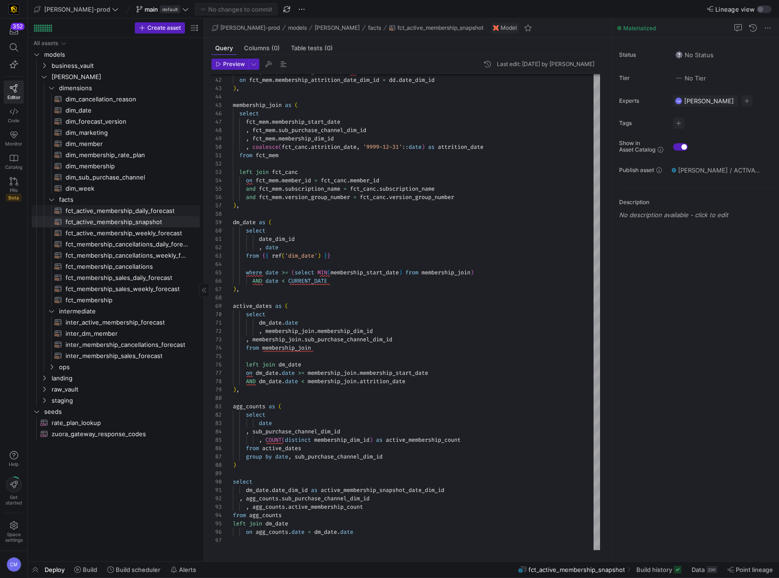
click at [146, 210] on span "fct_active_membership_daily_forecast​​​​​​​​​​" at bounding box center [128, 211] width 124 height 11
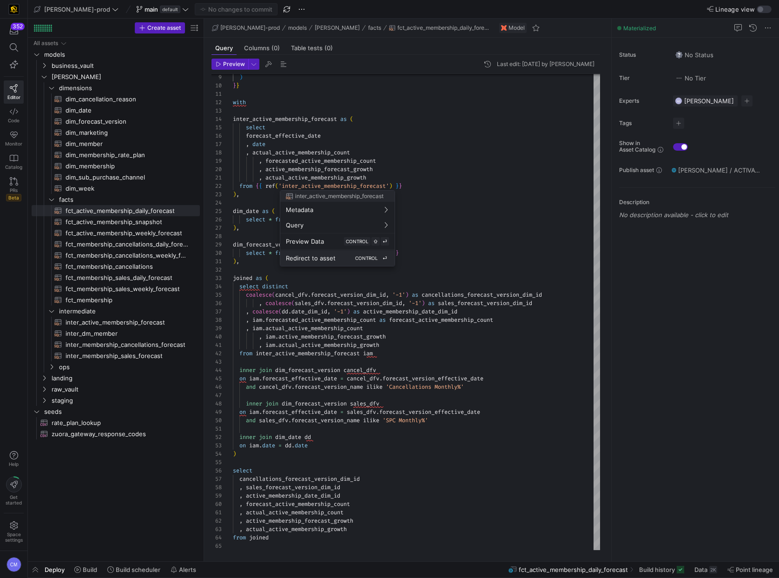
click at [342, 258] on div "Redirect to asset CONTROL ⏎" at bounding box center [337, 258] width 103 height 8
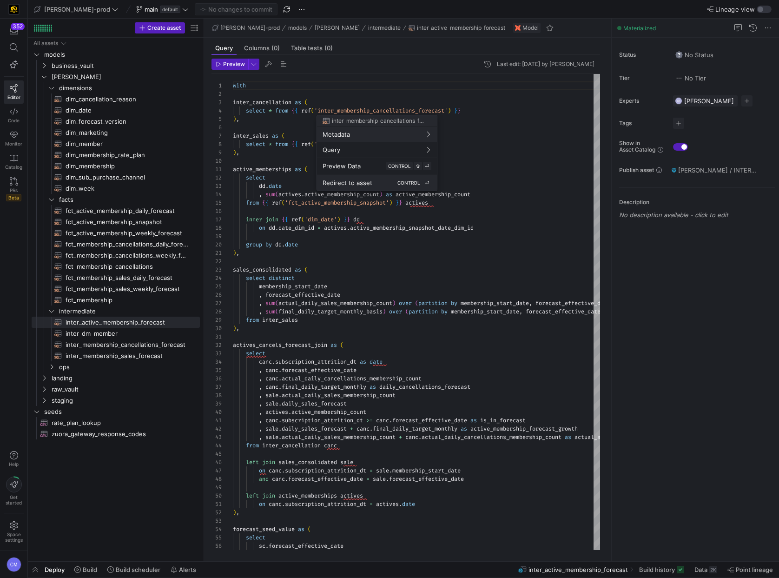
click at [404, 190] on button "Redirect to asset CONTROL ⏎" at bounding box center [377, 183] width 120 height 16
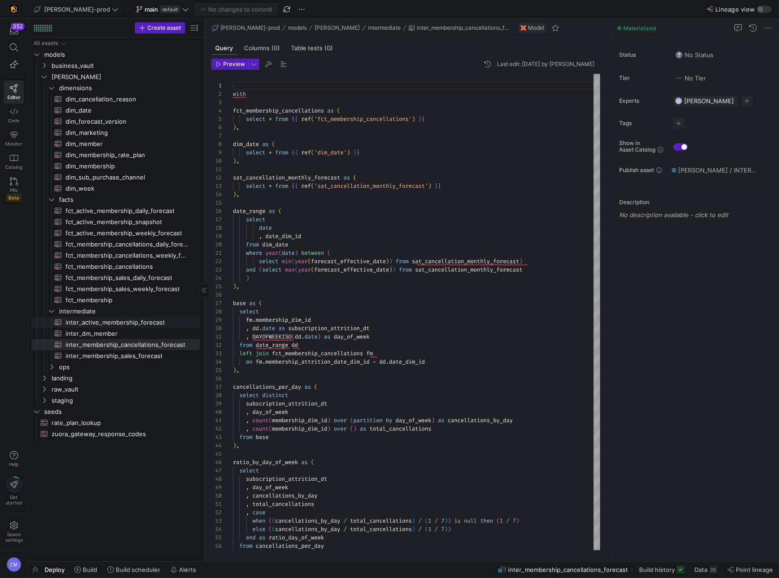
click at [120, 322] on span "inter_active_membership_forecast​​​​​​​​​​" at bounding box center [128, 322] width 124 height 11
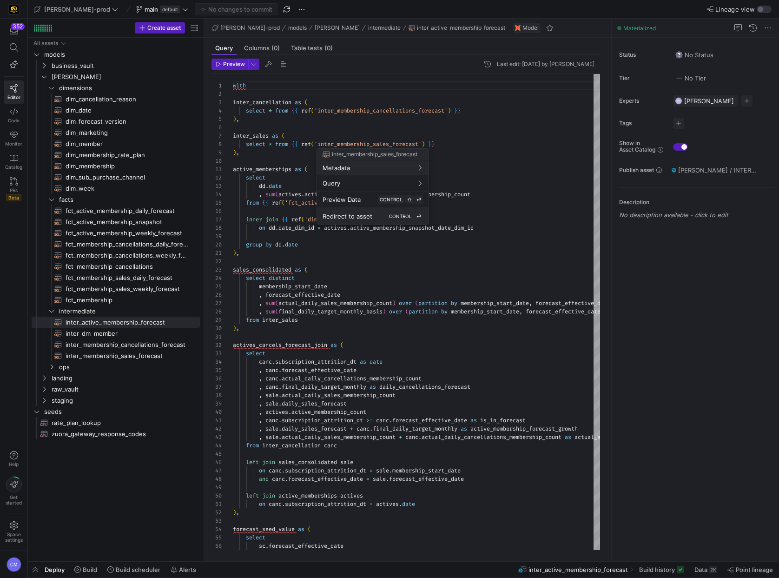
click at [356, 215] on span "Redirect to asset" at bounding box center [348, 216] width 50 height 7
type textarea "with fct_membership as ( select * from {{ ref('fct_membership') }} ), dim_date …"
